Goal: Answer question/provide support: Share knowledge or assist other users

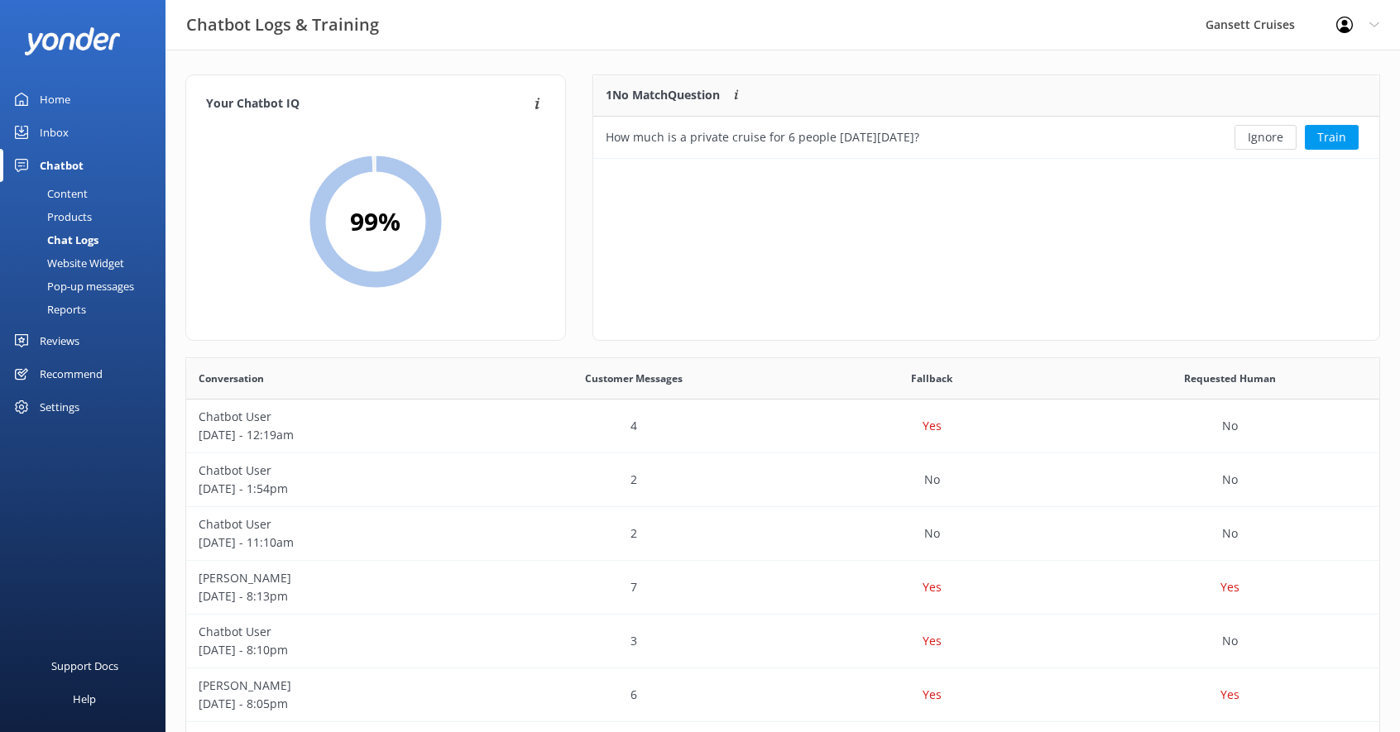
scroll to position [580, 1193]
click at [52, 89] on div "Home" at bounding box center [55, 99] width 31 height 33
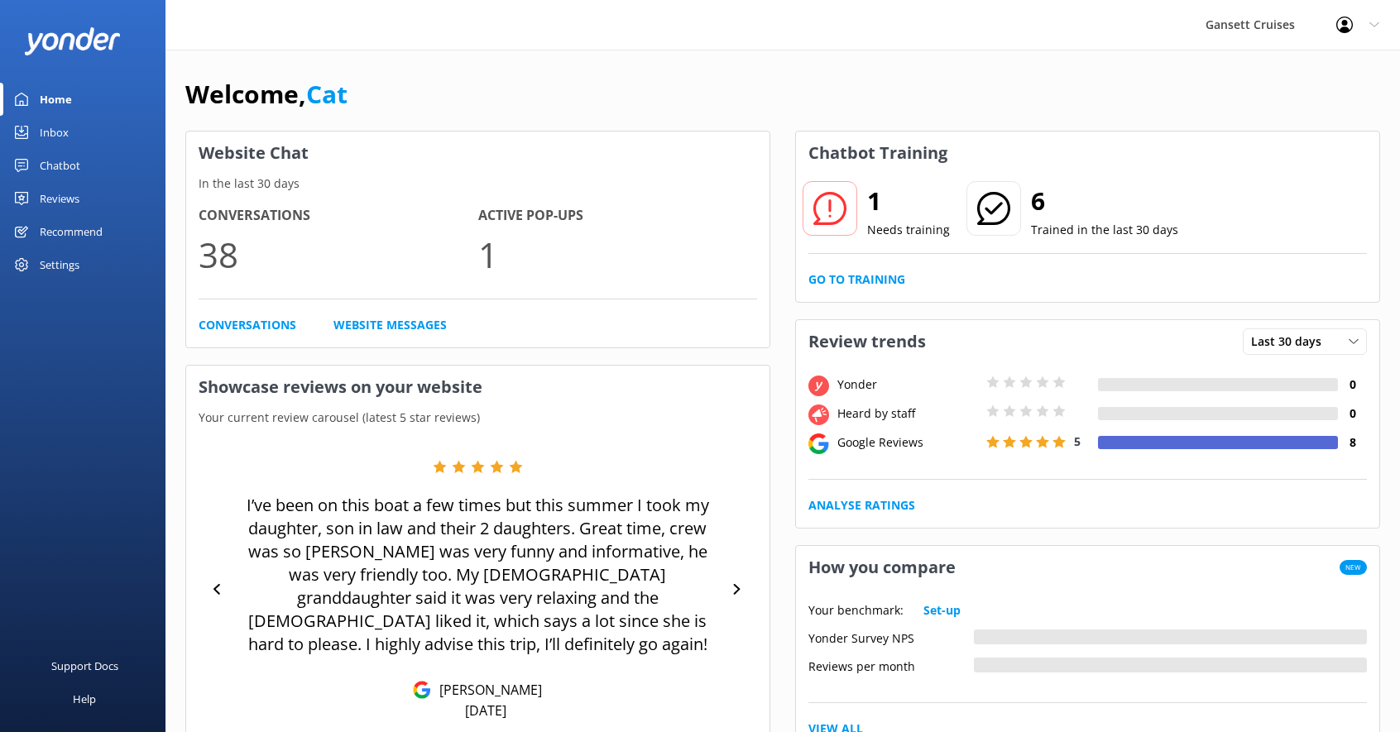
click at [825, 209] on icon at bounding box center [829, 208] width 33 height 33
click at [877, 275] on link "Go to Training" at bounding box center [857, 280] width 97 height 18
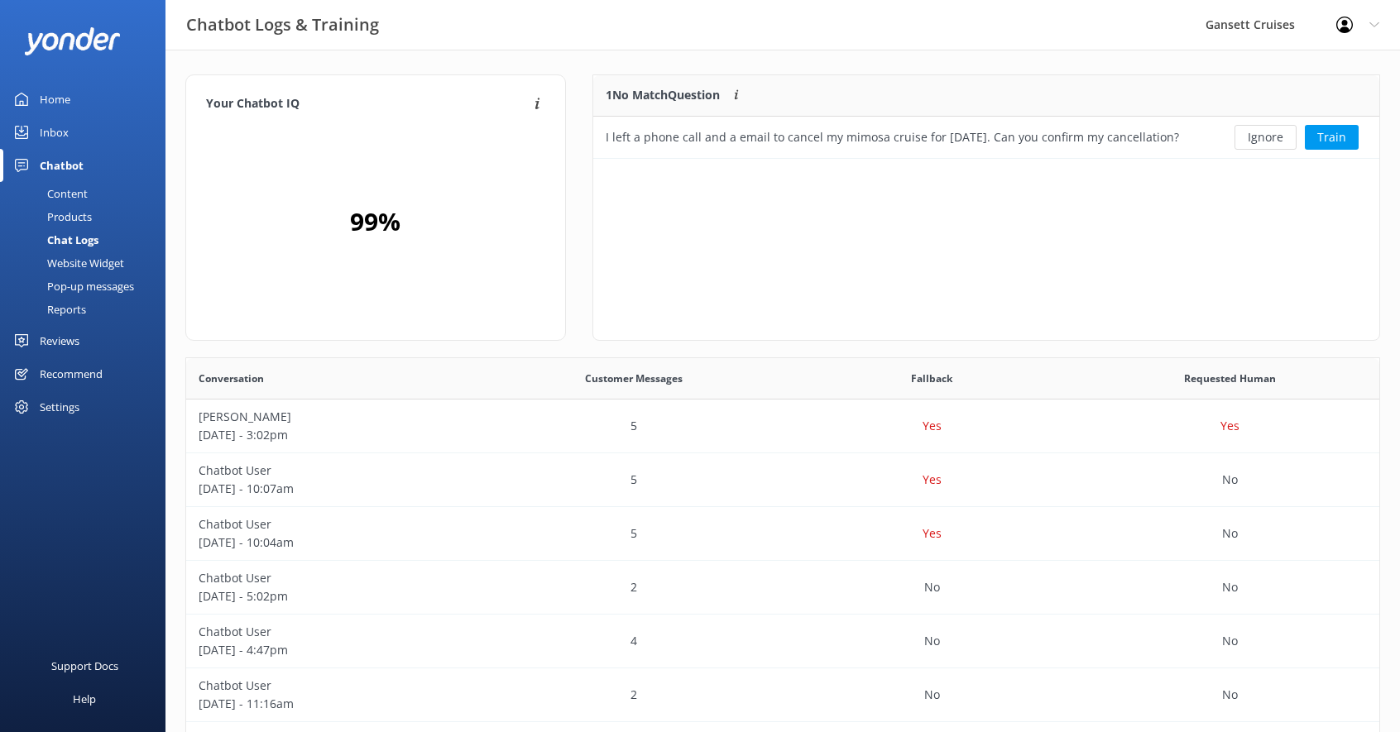
scroll to position [84, 786]
click at [1338, 139] on button "Train" at bounding box center [1332, 137] width 54 height 25
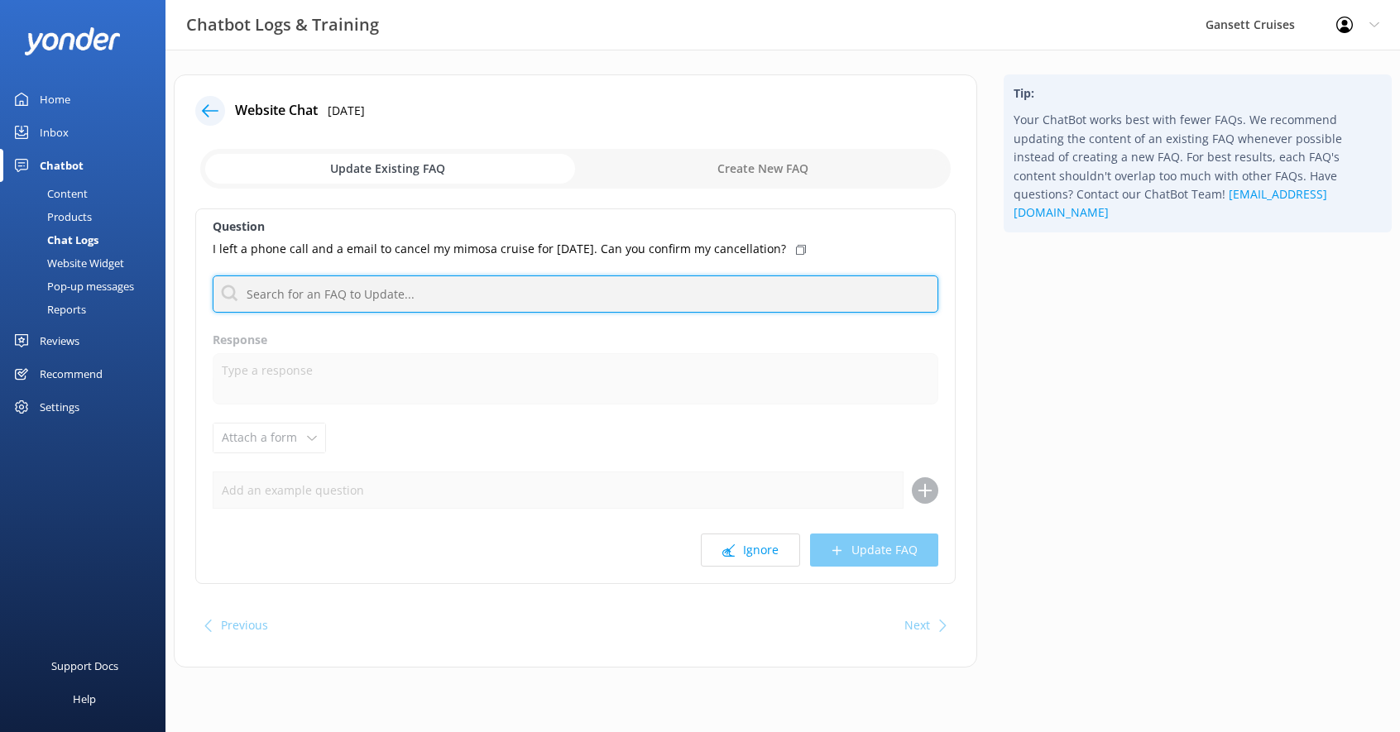
click at [665, 276] on input "text" at bounding box center [576, 294] width 726 height 37
click at [650, 285] on input "text" at bounding box center [576, 294] width 726 height 37
type input "cancellation"
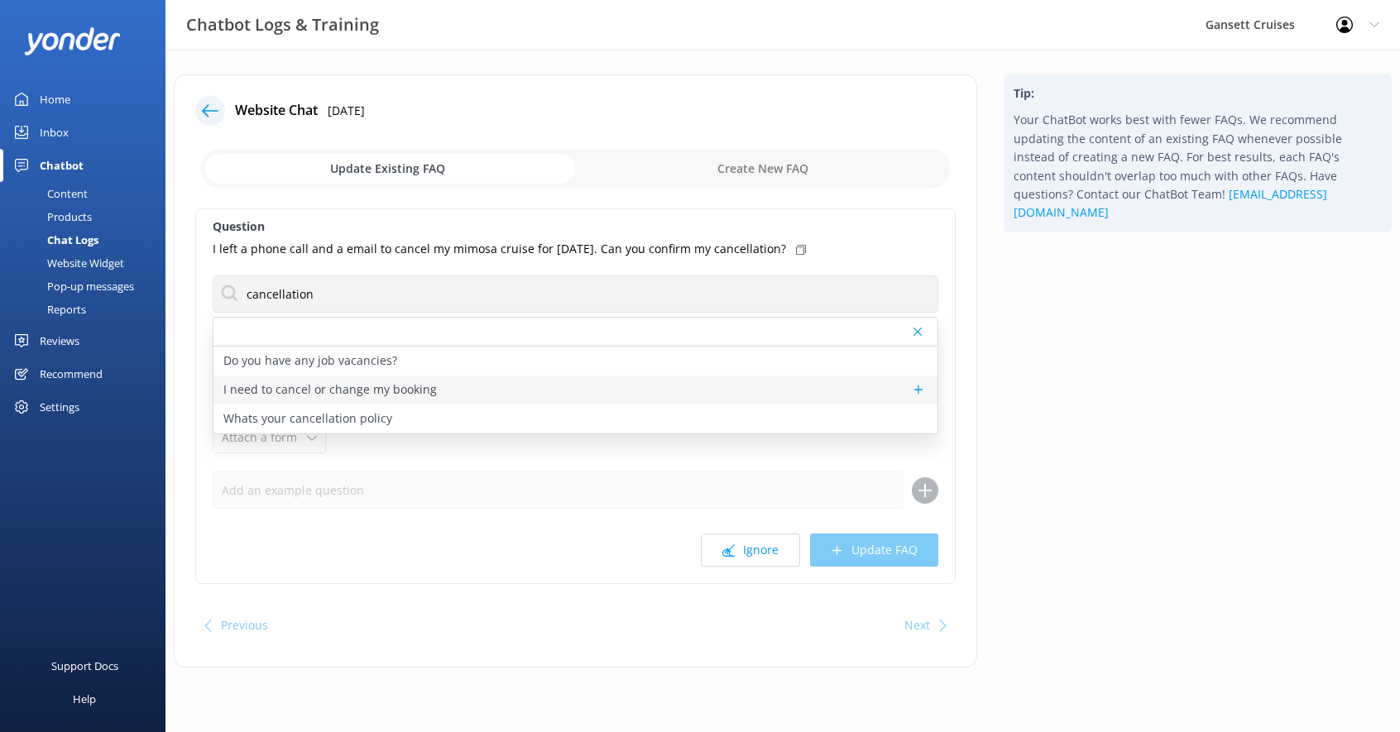
click at [319, 392] on p "I need to cancel or change my booking" at bounding box center [330, 390] width 214 height 18
type textarea "If you need to cancel or amend your reservation, please contact the Gansett Cru…"
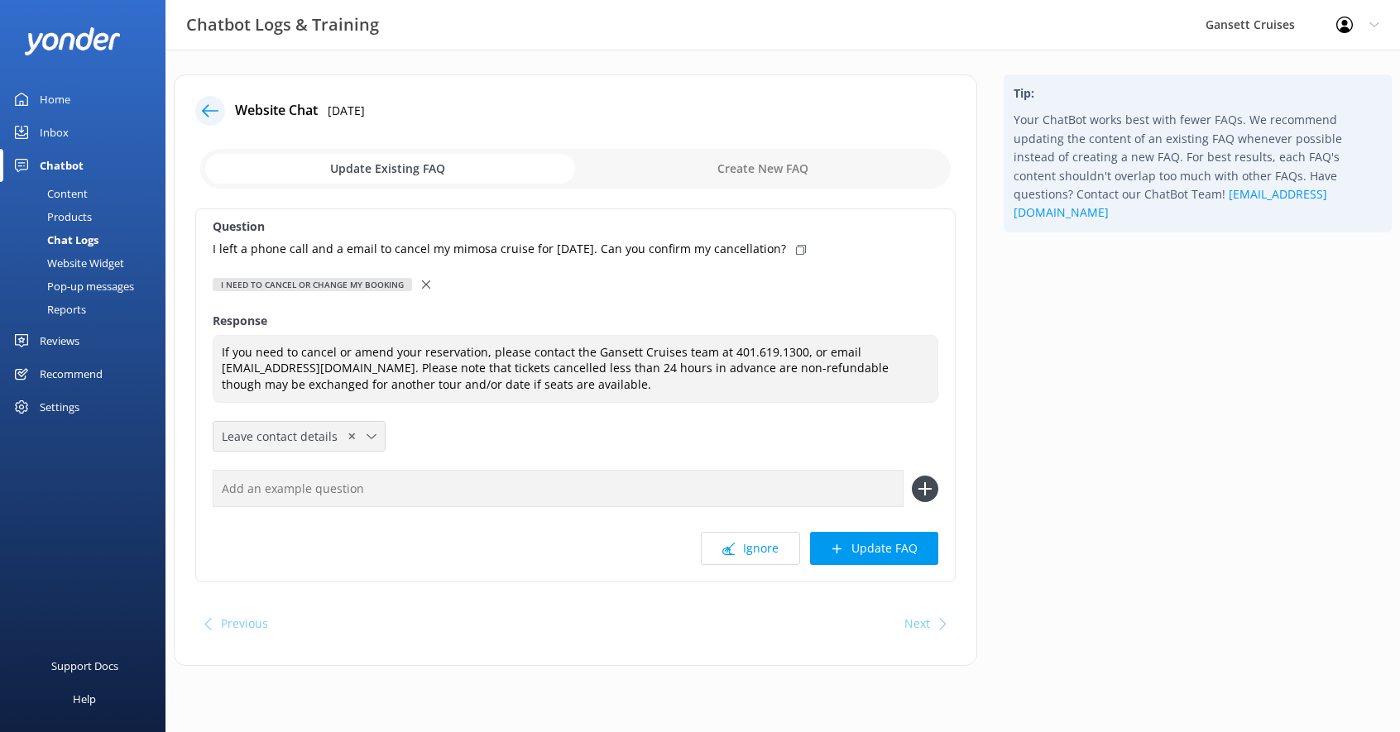
click at [369, 436] on icon at bounding box center [372, 437] width 10 height 10
click at [473, 427] on div "Question I left a phone call and a email to cancel my mimosa cruise for [DATE].…" at bounding box center [575, 396] width 761 height 374
click at [923, 618] on div "Next" at bounding box center [918, 623] width 26 height 33
click at [877, 545] on button "Update FAQ" at bounding box center [874, 548] width 128 height 33
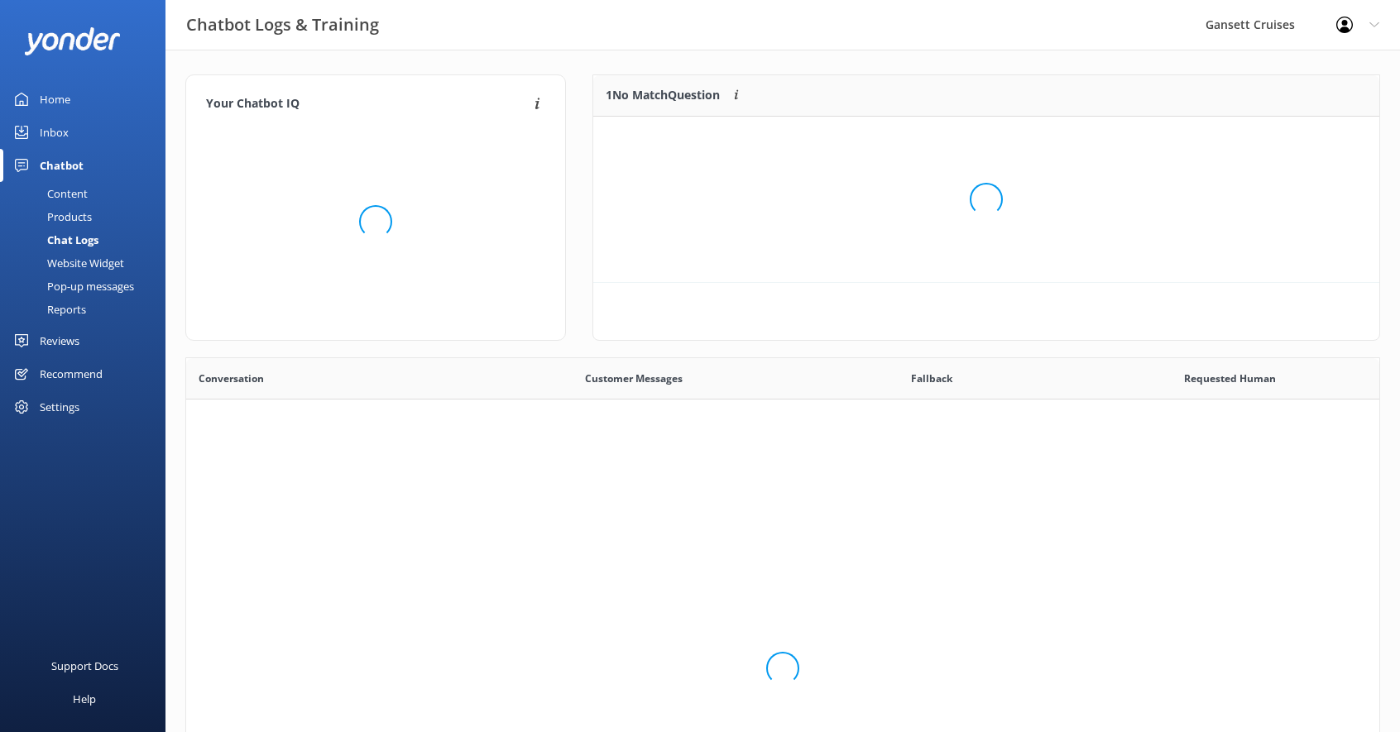
scroll to position [207, 786]
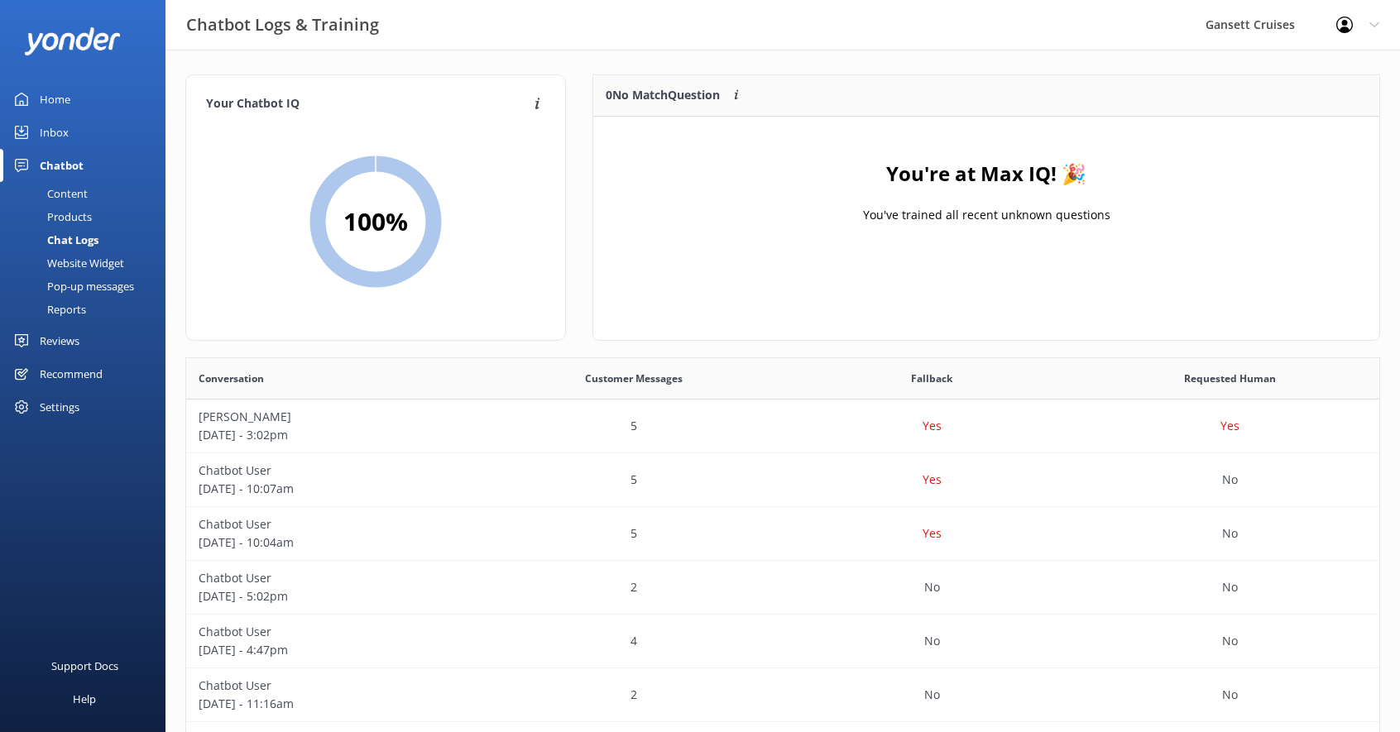
click at [89, 129] on link "Inbox" at bounding box center [83, 132] width 166 height 33
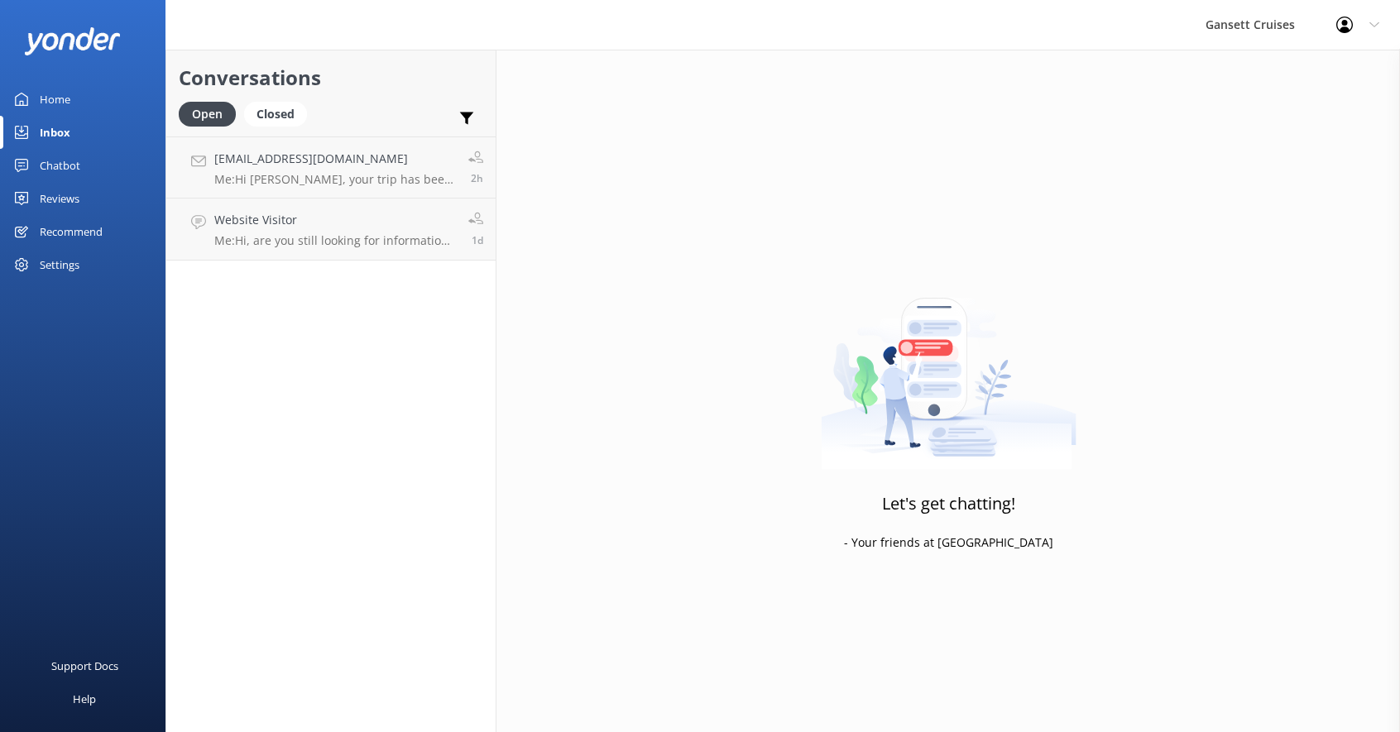
click at [71, 96] on link "Home" at bounding box center [83, 99] width 166 height 33
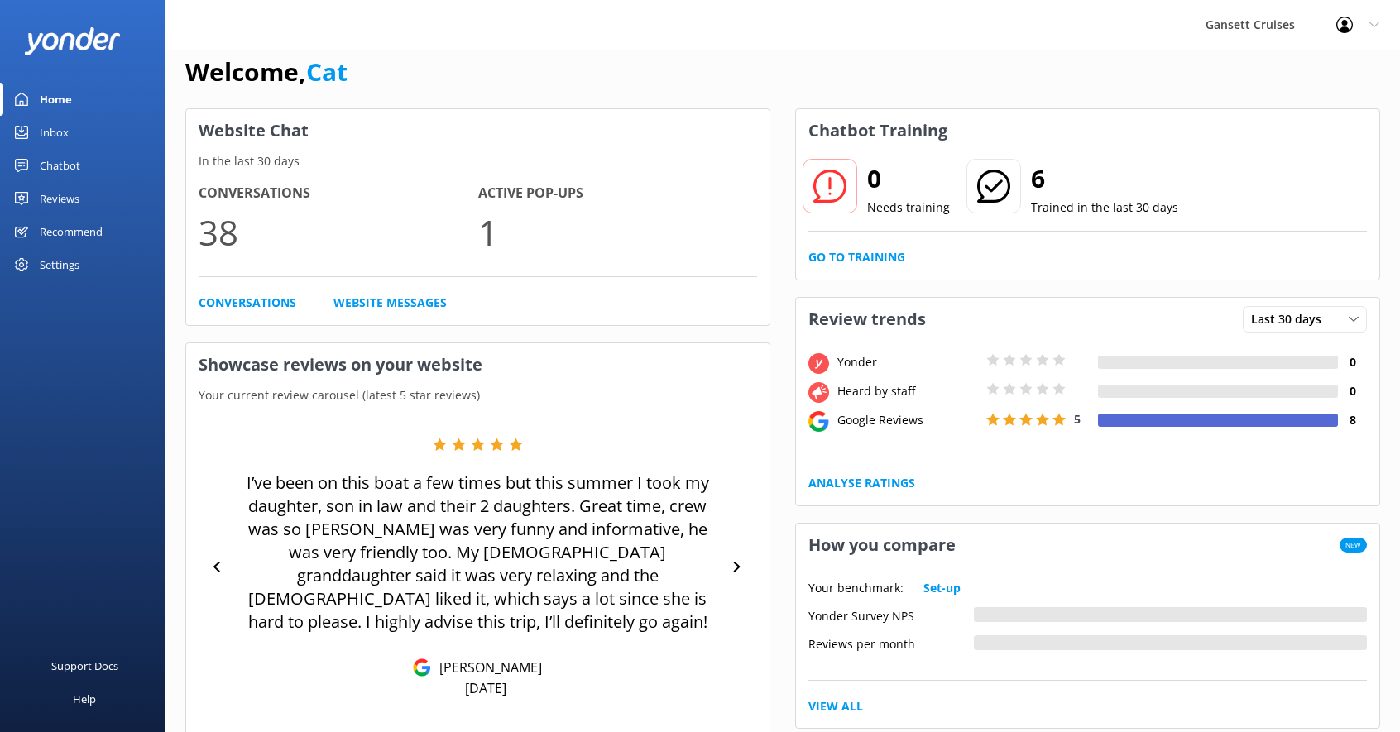
scroll to position [27, 0]
